Goal: Navigation & Orientation: Go to known website

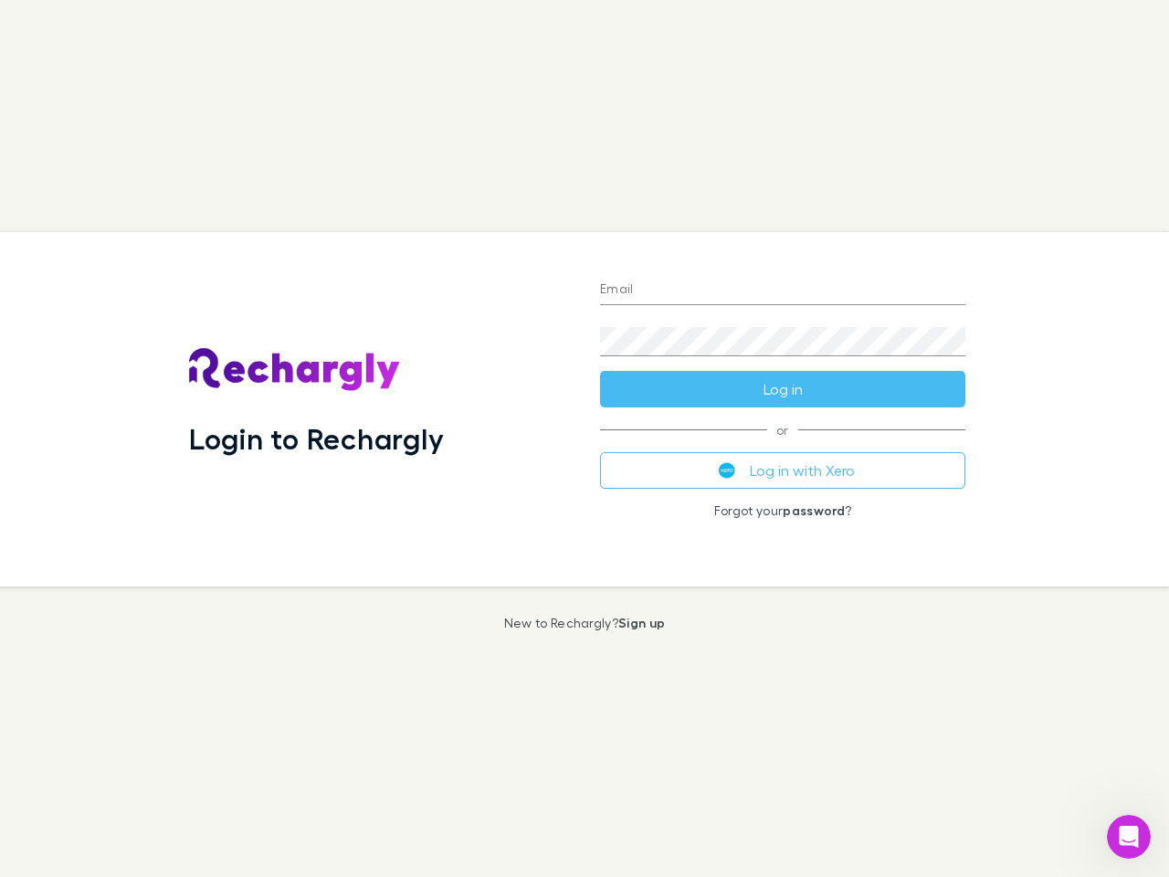
click at [584, 438] on div "Login to Rechargly" at bounding box center [379, 409] width 411 height 354
click at [782, 290] on input "Email" at bounding box center [782, 290] width 365 height 29
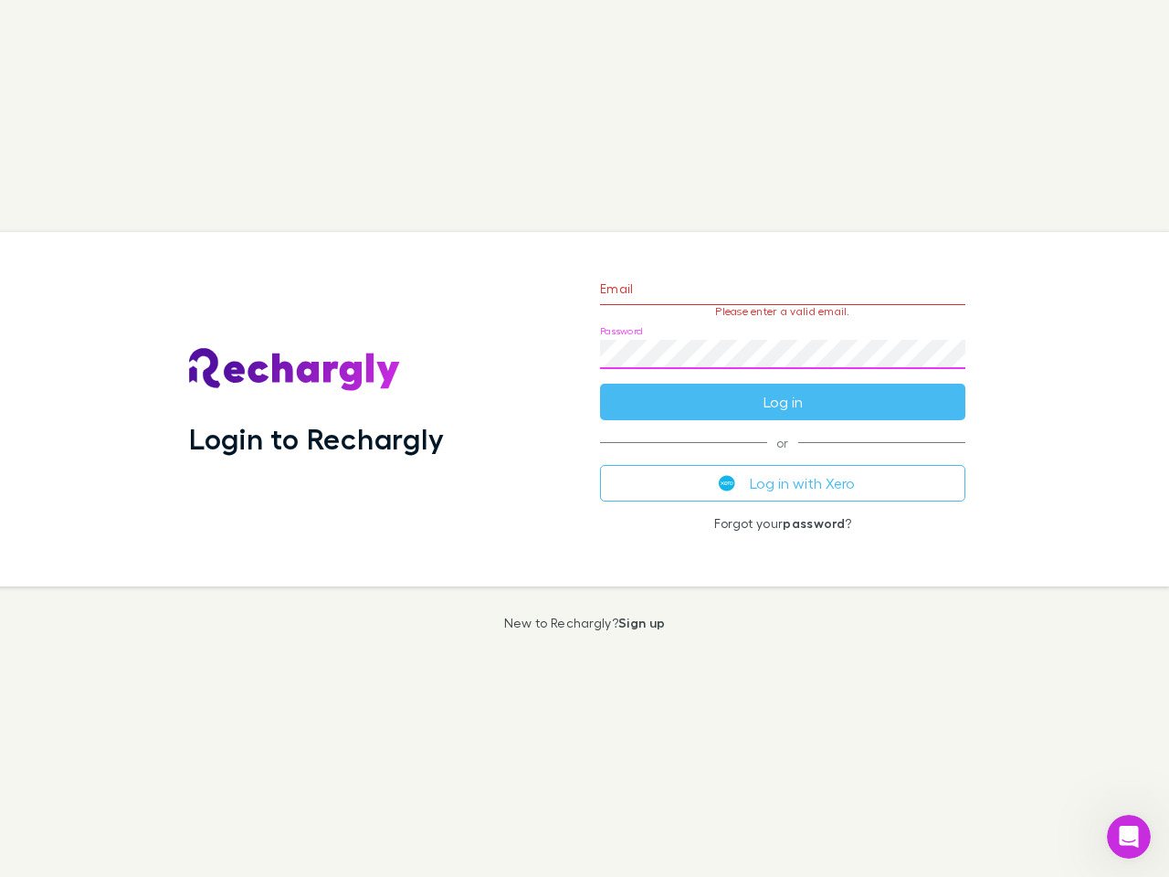
click at [782, 389] on form "Email Please enter a valid email. Password Log in" at bounding box center [782, 340] width 365 height 159
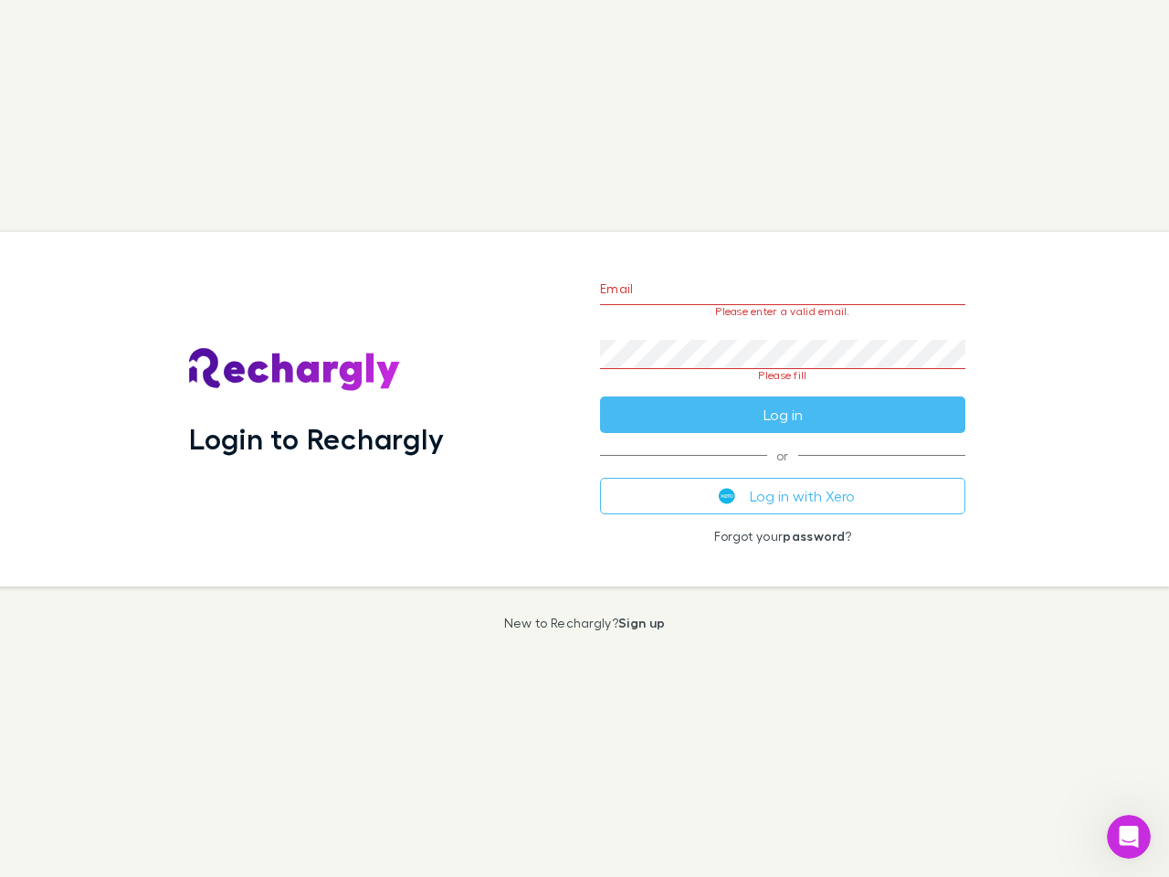
click at [782, 470] on div "Email Please enter a valid email. Password Please fill Log in or Log in with Xe…" at bounding box center [782, 409] width 394 height 354
click at [1128, 836] on icon "Open Intercom Messenger" at bounding box center [1129, 837] width 30 height 30
